Goal: Entertainment & Leisure: Consume media (video, audio)

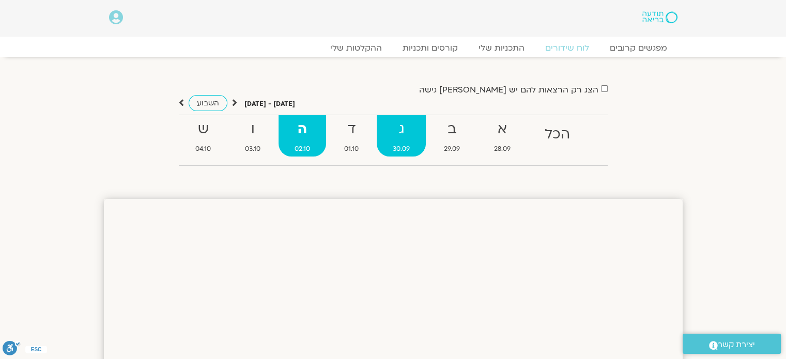
click at [391, 132] on strong "ג" at bounding box center [401, 129] width 49 height 23
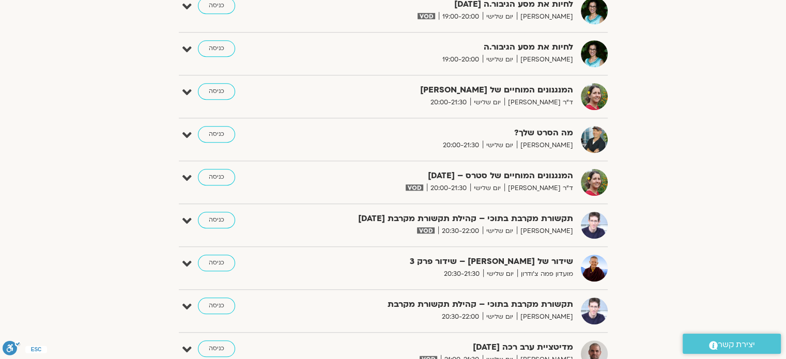
scroll to position [930, 0]
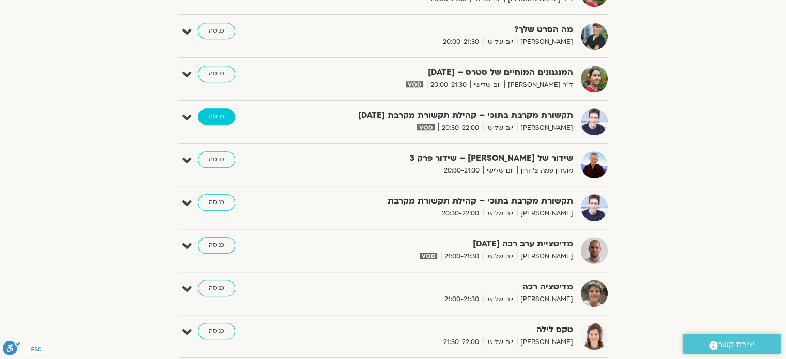
click at [217, 115] on link "כניסה" at bounding box center [216, 117] width 37 height 17
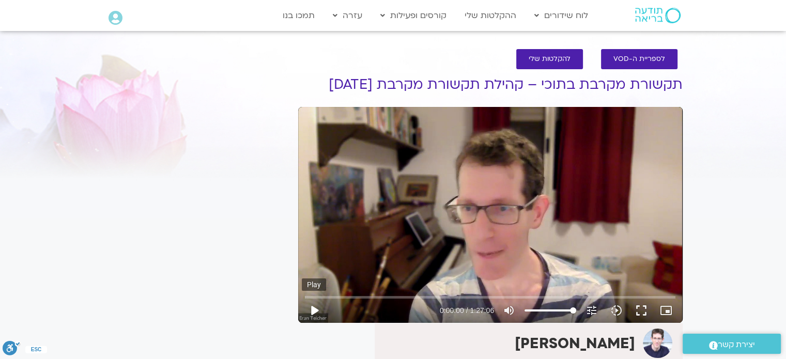
click at [311, 309] on button "play_arrow" at bounding box center [314, 310] width 25 height 25
click at [312, 311] on button "pause" at bounding box center [314, 310] width 25 height 25
type input "181.911281"
